Goal: Information Seeking & Learning: Compare options

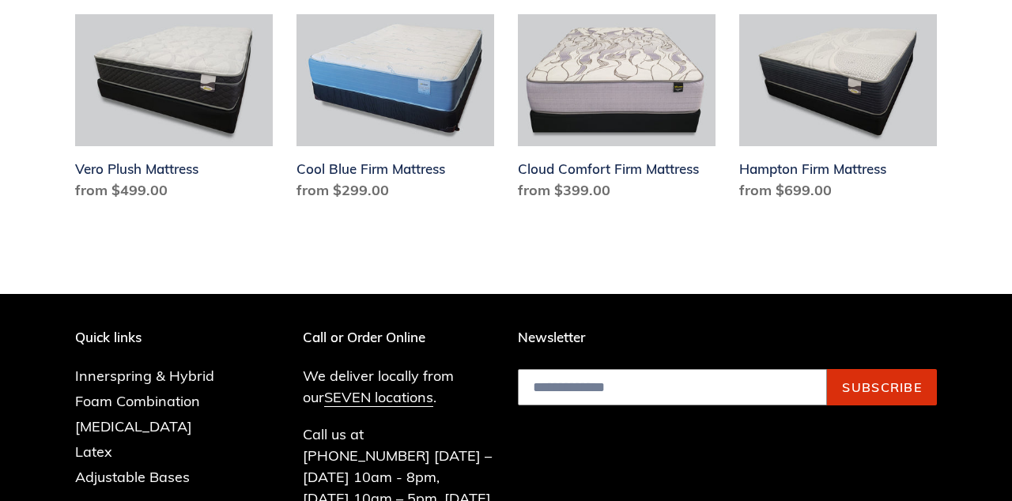
scroll to position [1976, 0]
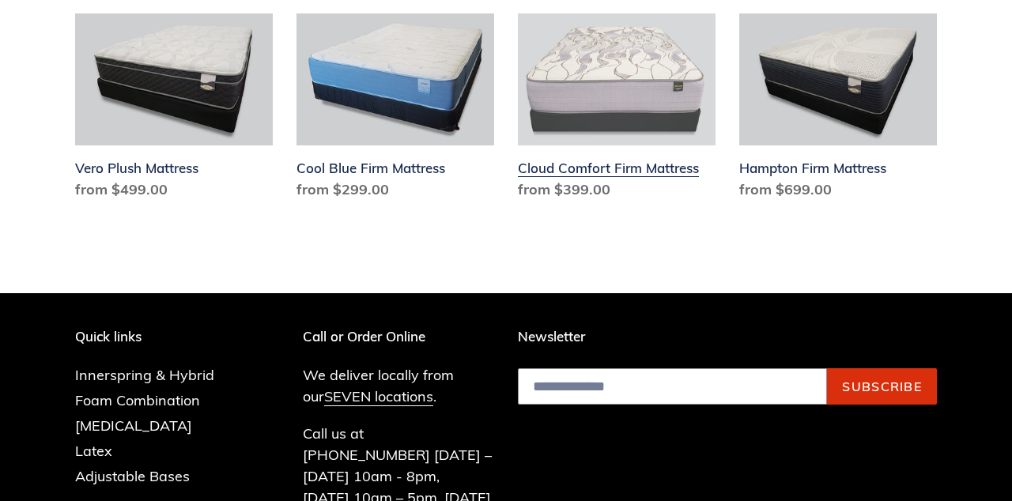
click at [642, 100] on link "Cloud Comfort Firm Mattress" at bounding box center [617, 109] width 198 height 193
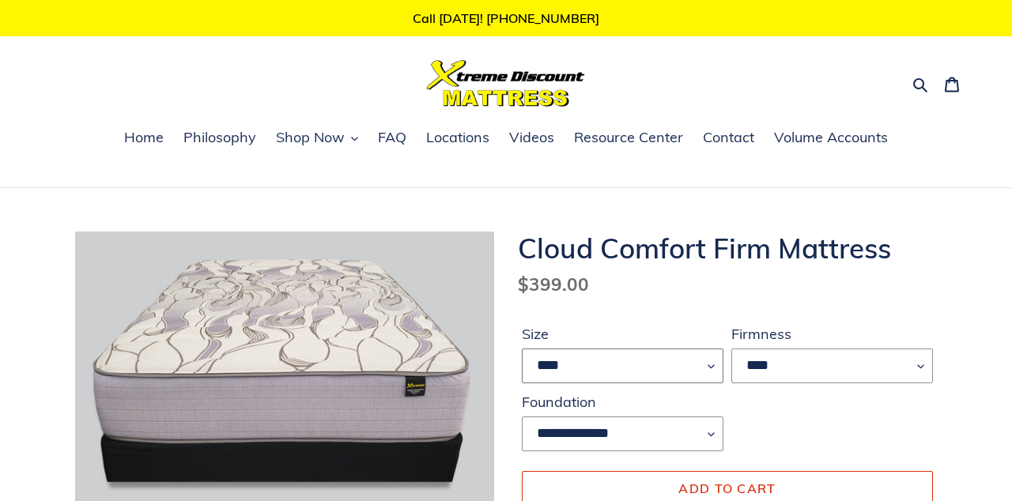
click at [716, 370] on select "**** ******* **** ***** ****" at bounding box center [623, 366] width 202 height 35
click at [148, 147] on link "Home" at bounding box center [143, 138] width 55 height 24
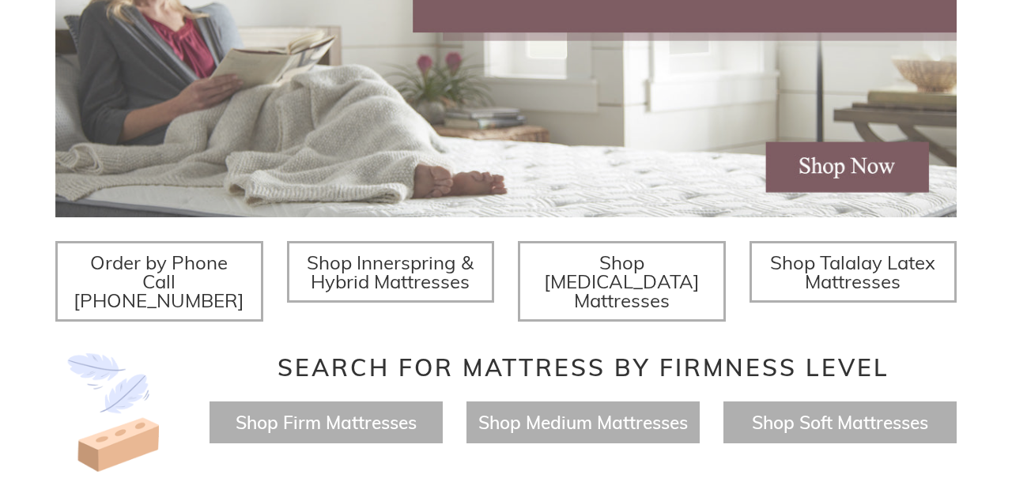
scroll to position [416, 0]
click at [415, 284] on span "Shop Innerspring & Hybrid Mattresses" at bounding box center [390, 271] width 167 height 43
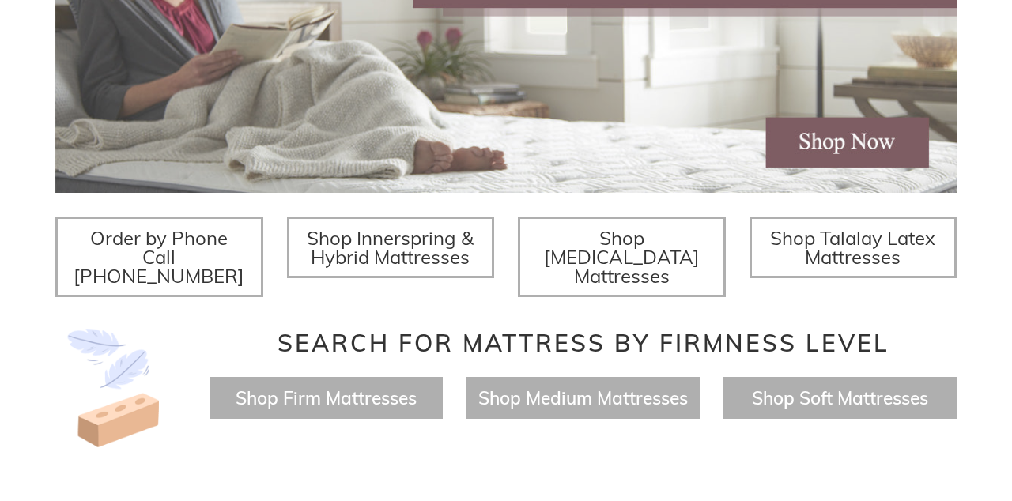
scroll to position [491, 0]
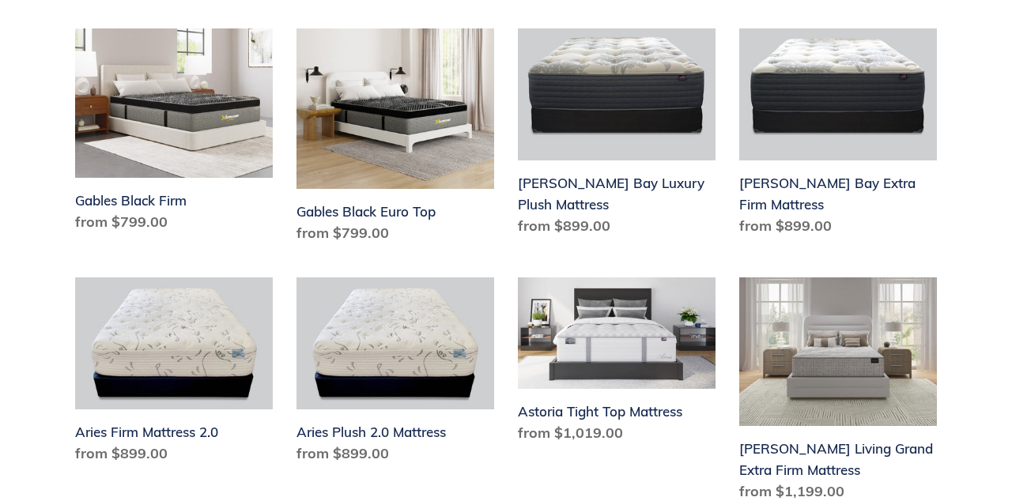
scroll to position [2036, 0]
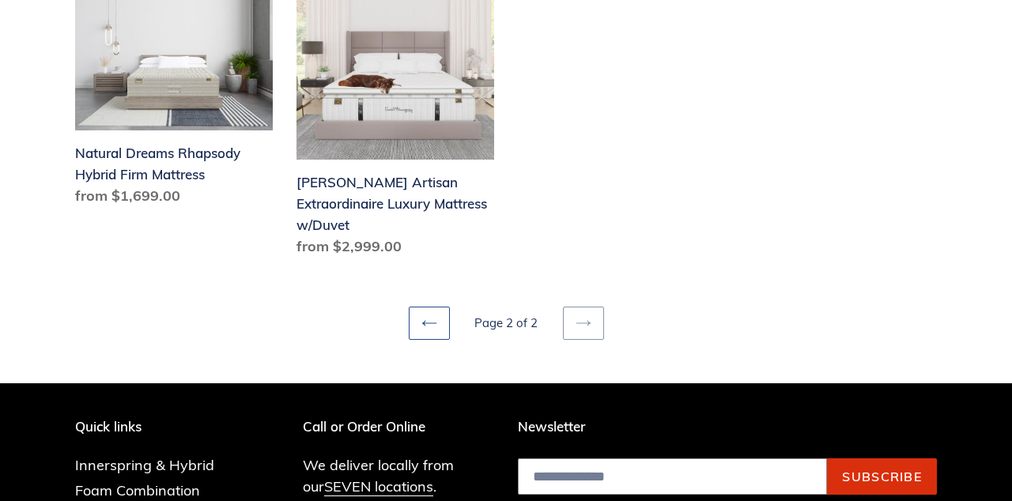
click at [428, 315] on icon at bounding box center [429, 323] width 16 height 16
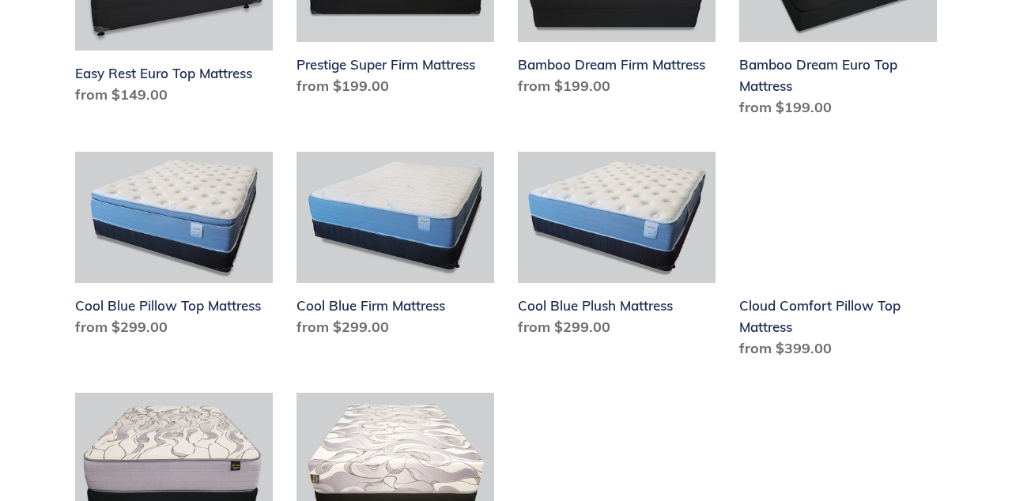
scroll to position [932, 0]
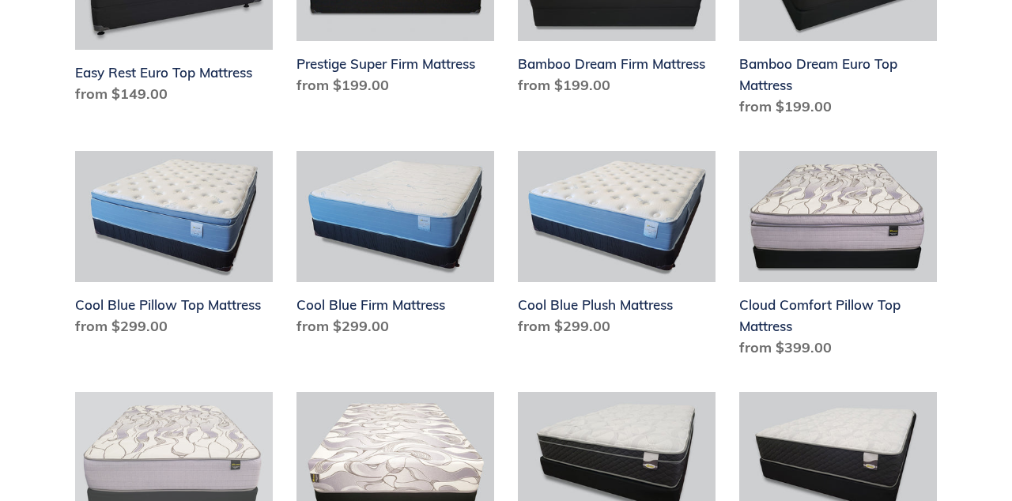
click at [177, 468] on link "Cloud Comfort Firm Mattress" at bounding box center [174, 488] width 198 height 193
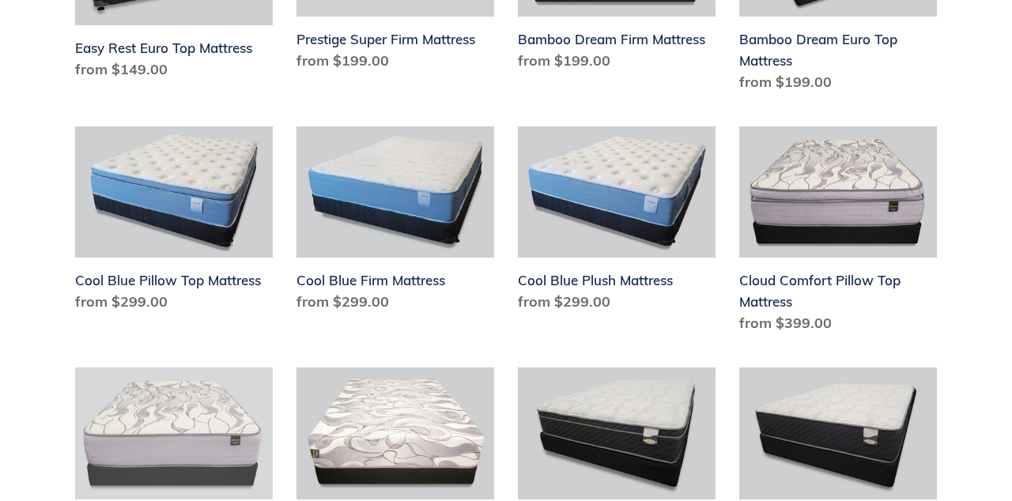
scroll to position [1006, 0]
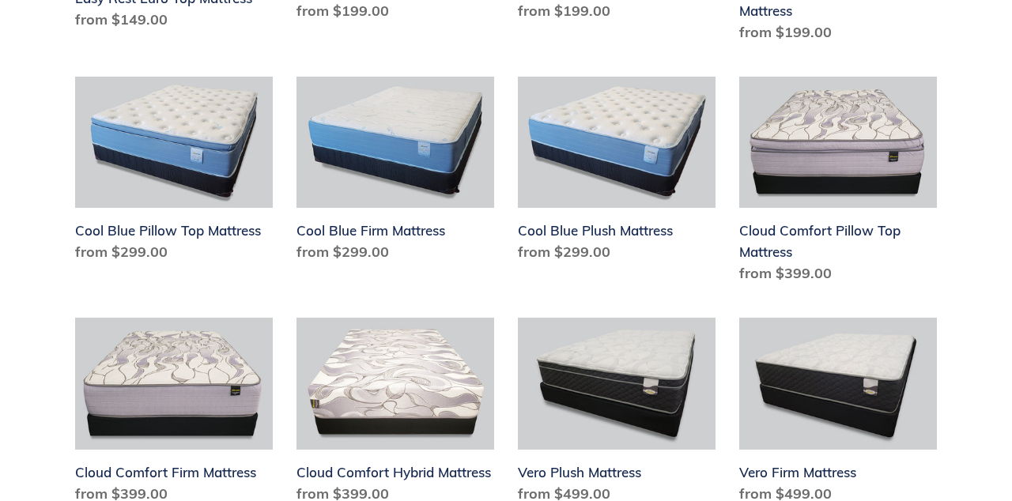
click at [1010, 369] on div "Collection: Innerspring & Hybrid Mattresses Traditional coil springs are still …" at bounding box center [506, 397] width 1012 height 2430
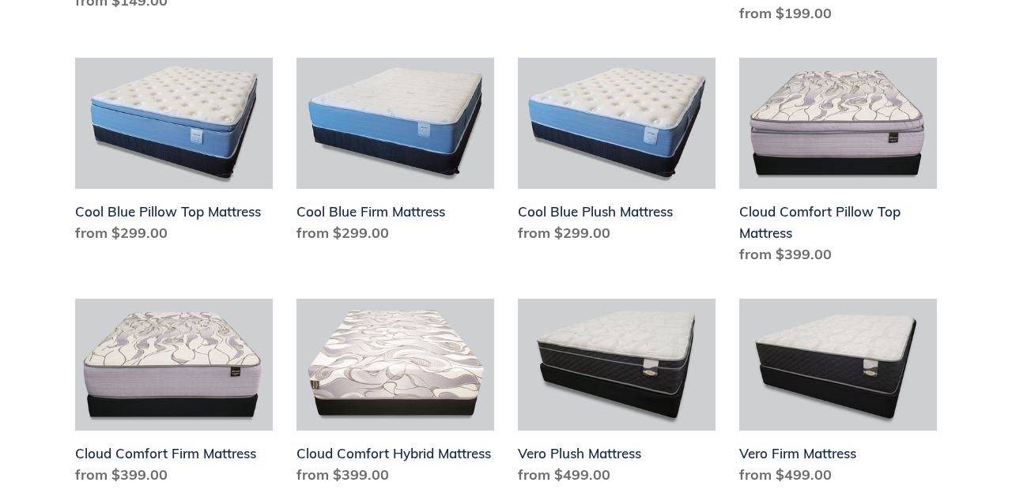
scroll to position [1026, 0]
click at [1010, 372] on div "Collection: Innerspring & Hybrid Mattresses Traditional coil springs are still …" at bounding box center [506, 377] width 1012 height 2430
click at [1010, 375] on div "Collection: Innerspring & Hybrid Mattresses Traditional coil springs are still …" at bounding box center [506, 377] width 1012 height 2430
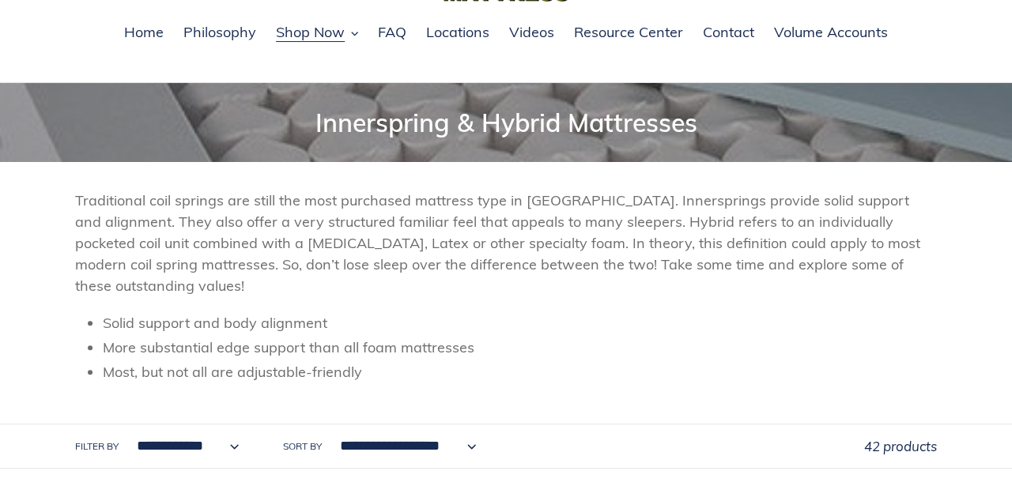
scroll to position [0, 0]
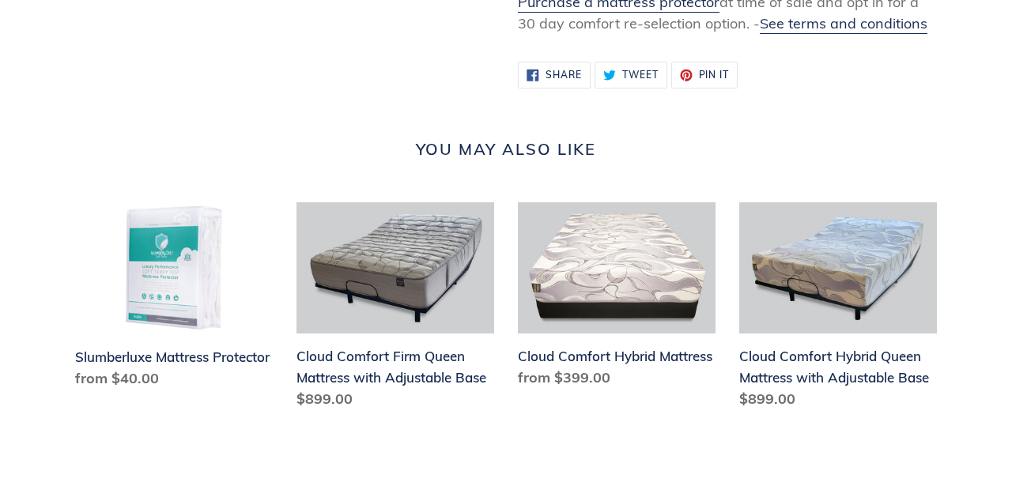
scroll to position [1730, 0]
click at [6, 160] on div "You may also like Slumberluxe Mattress Protector Slumberluxe Mattress Protector…" at bounding box center [506, 279] width 1012 height 364
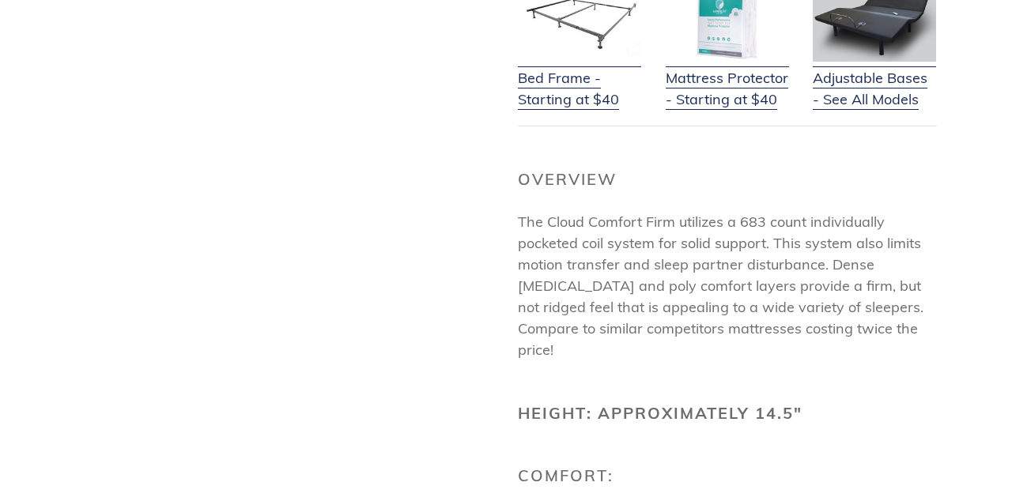
scroll to position [646, 0]
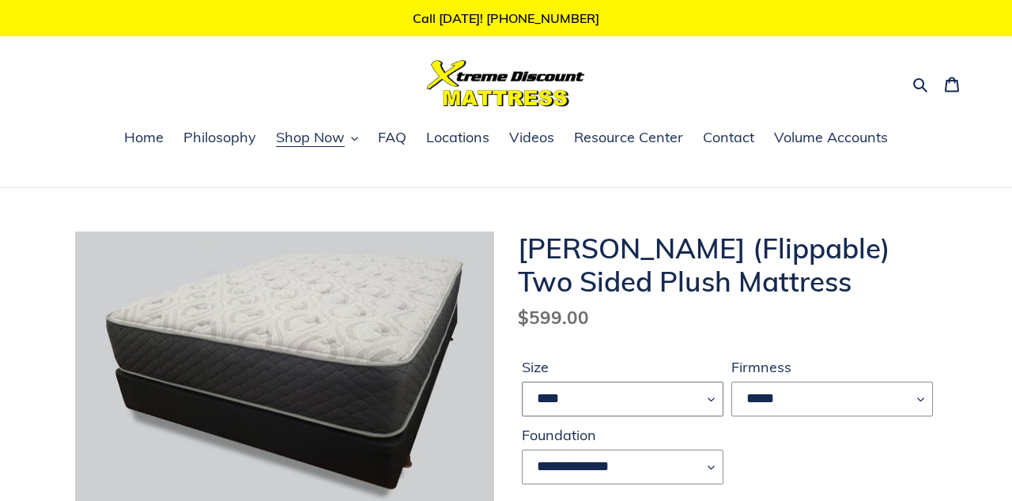
click at [718, 416] on select "**** ******* **** ***** ****" at bounding box center [623, 399] width 202 height 35
click at [707, 405] on select "**** ******* **** ***** ****" at bounding box center [623, 399] width 202 height 35
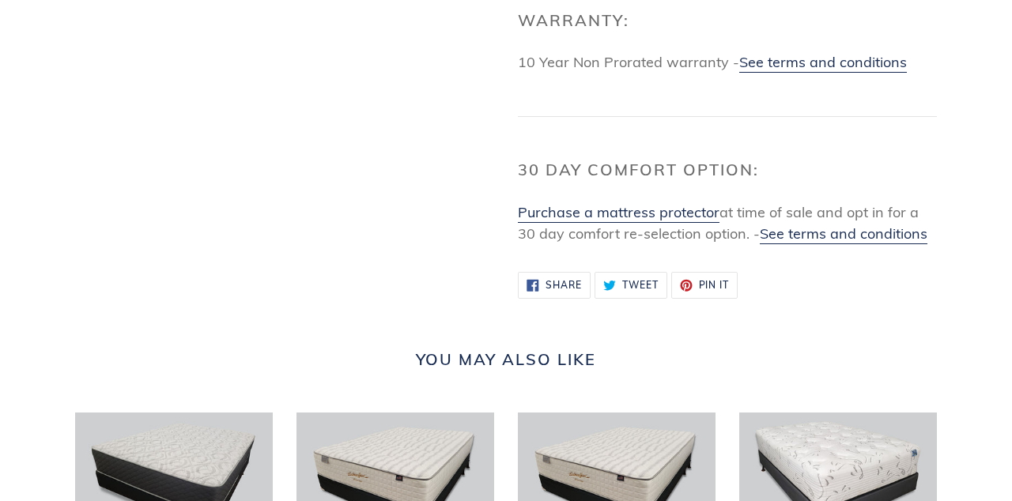
scroll to position [1679, 0]
